Goal: Transaction & Acquisition: Purchase product/service

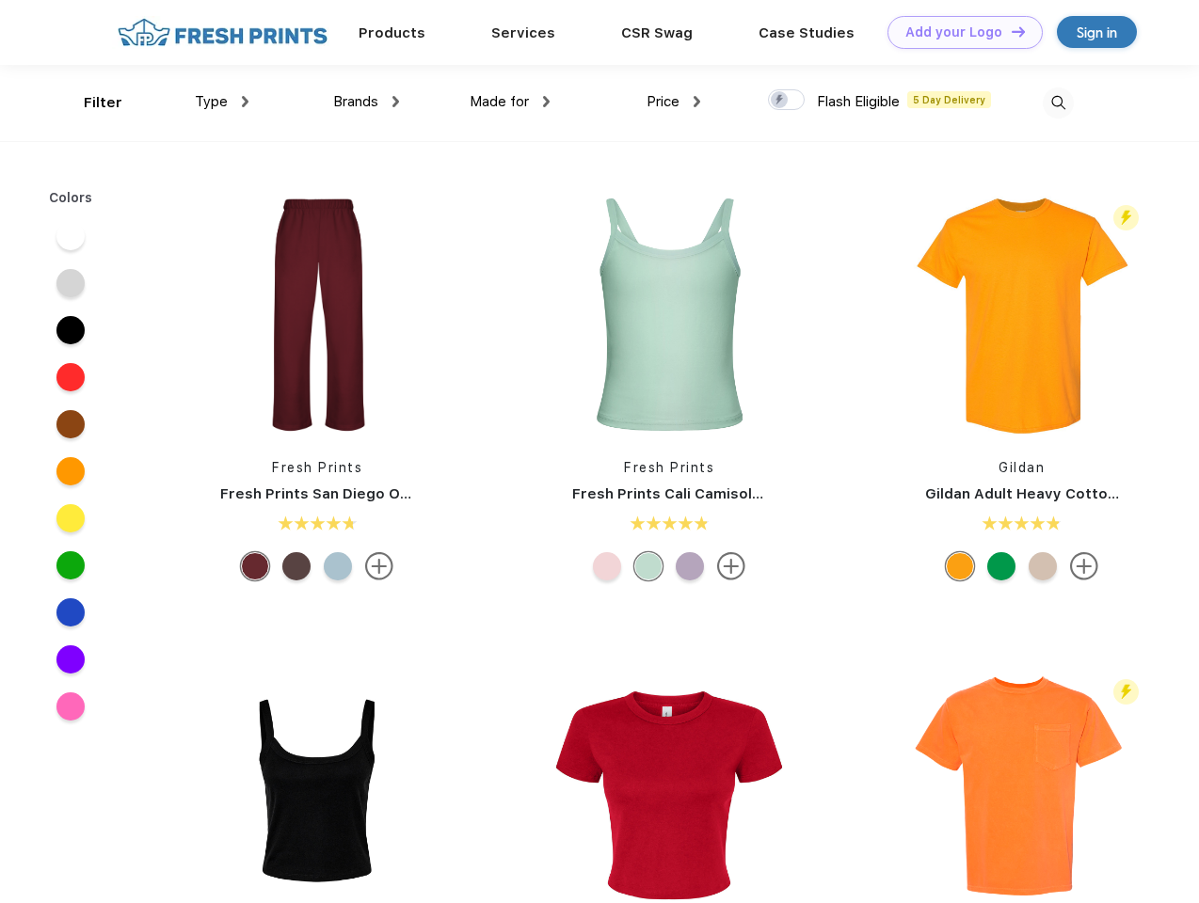
scroll to position [1, 0]
click at [958, 32] on link "Add your Logo Design Tool" at bounding box center [964, 32] width 155 height 33
click at [0, 0] on div "Design Tool" at bounding box center [0, 0] width 0 height 0
click at [1010, 31] on link "Add your Logo Design Tool" at bounding box center [964, 32] width 155 height 33
click at [90, 103] on div "Filter" at bounding box center [103, 103] width 39 height 22
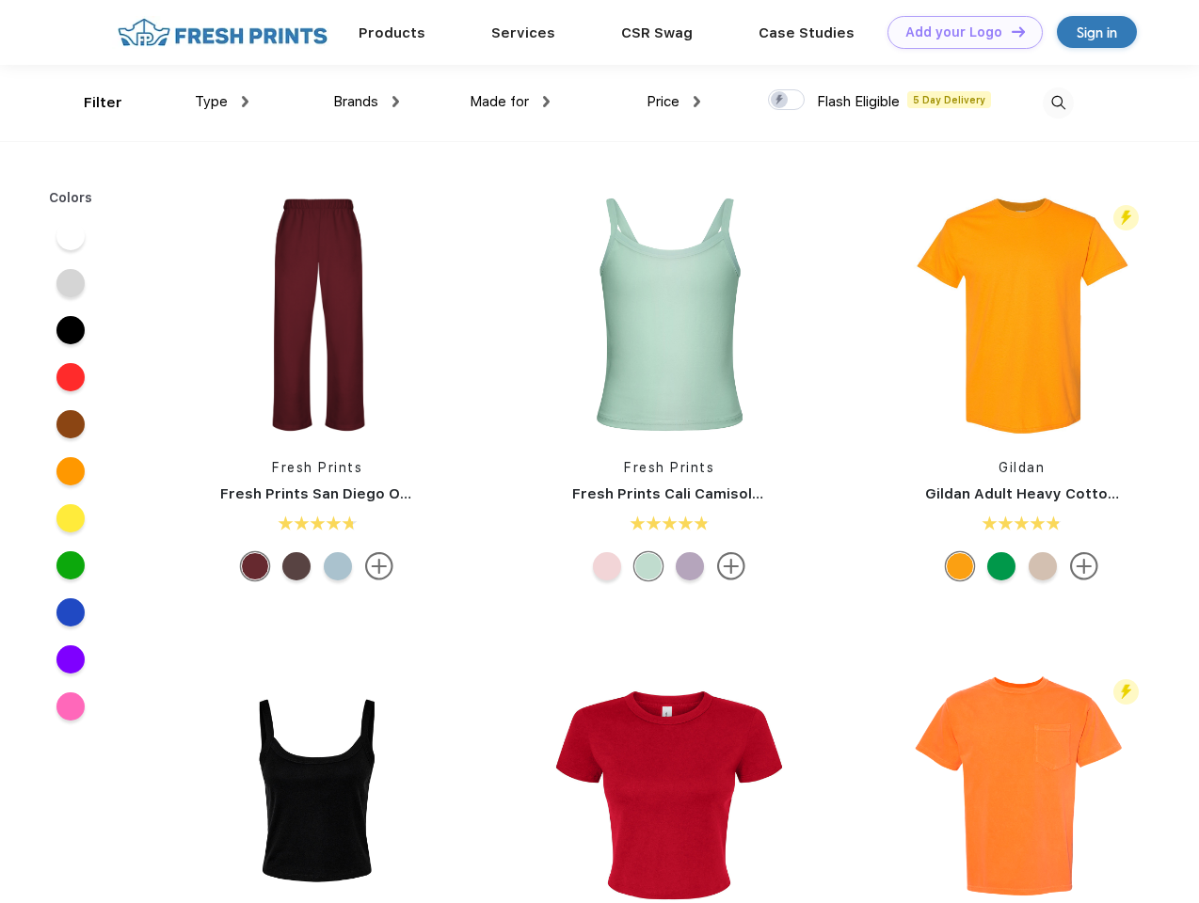
click at [222, 102] on span "Type" at bounding box center [211, 101] width 33 height 17
click at [366, 102] on span "Brands" at bounding box center [355, 101] width 45 height 17
click at [510, 102] on span "Made for" at bounding box center [499, 101] width 59 height 17
click at [674, 102] on span "Price" at bounding box center [662, 101] width 33 height 17
click at [787, 101] on div at bounding box center [786, 99] width 37 height 21
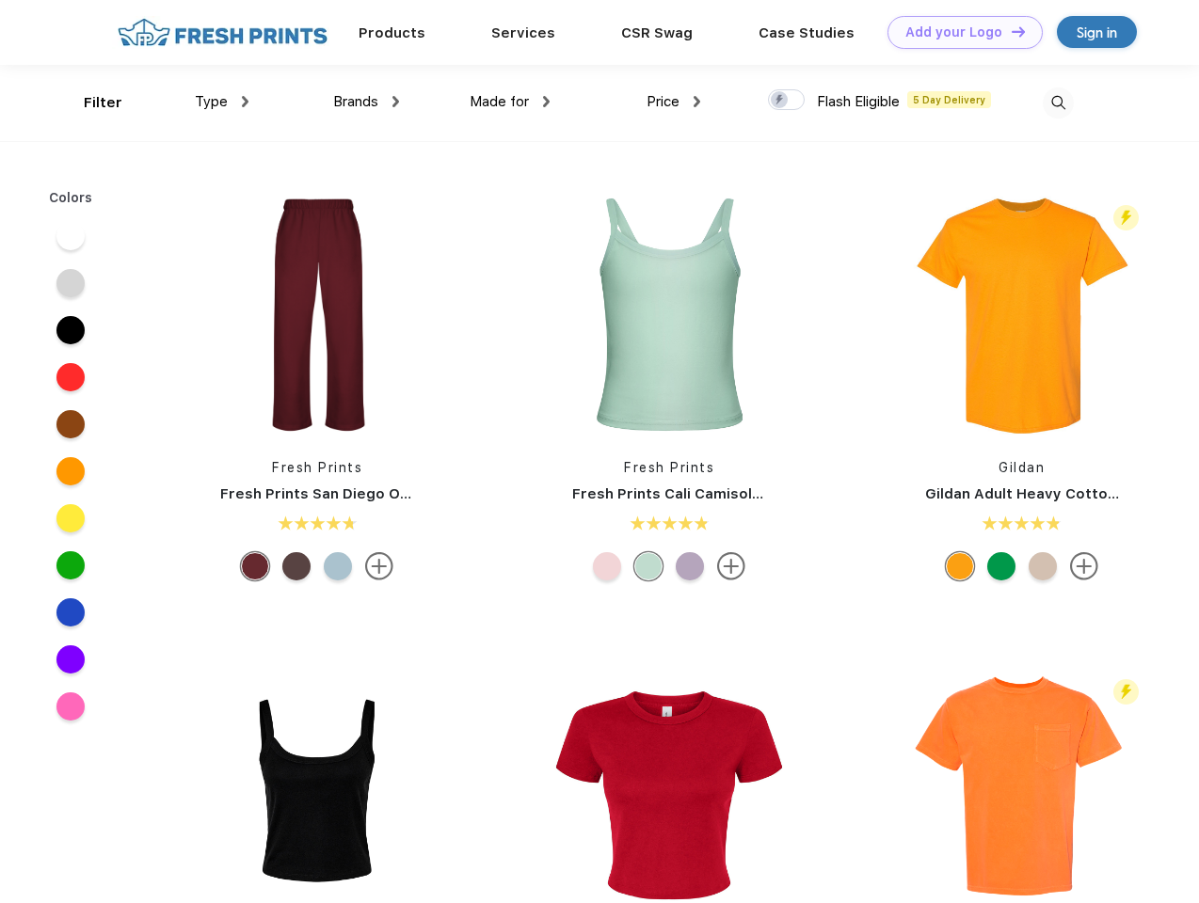
click at [780, 101] on input "checkbox" at bounding box center [774, 94] width 12 height 12
click at [1058, 103] on img at bounding box center [1058, 103] width 31 height 31
